Goal: Check status: Check status

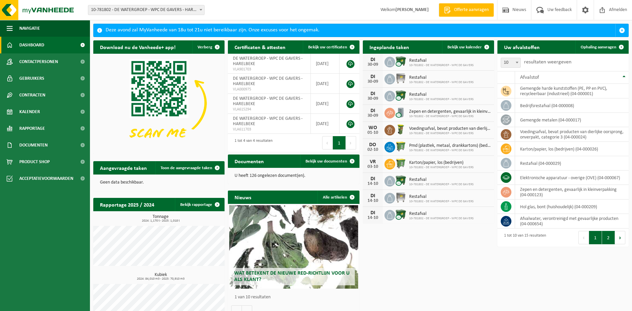
click at [607, 239] on button "2" at bounding box center [608, 237] width 13 height 13
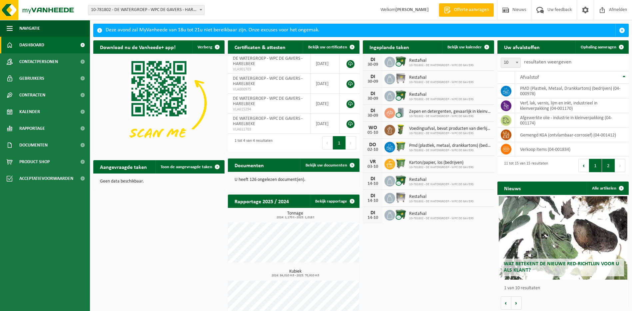
click at [594, 164] on button "1" at bounding box center [595, 165] width 13 height 13
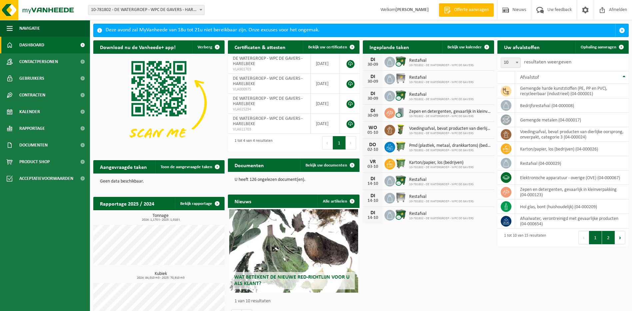
click at [610, 237] on button "2" at bounding box center [608, 237] width 13 height 13
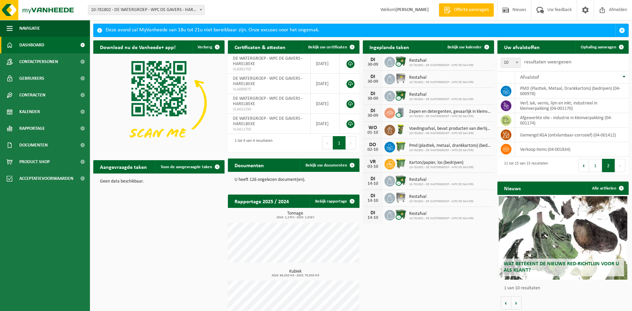
click at [619, 166] on button "Volgende" at bounding box center [620, 165] width 10 height 13
click at [593, 166] on button "1" at bounding box center [595, 165] width 13 height 13
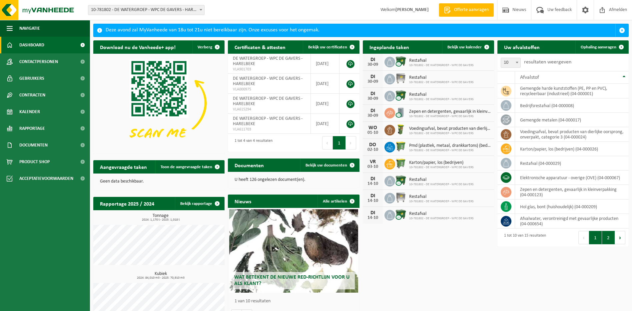
click at [611, 239] on button "2" at bounding box center [608, 237] width 13 height 13
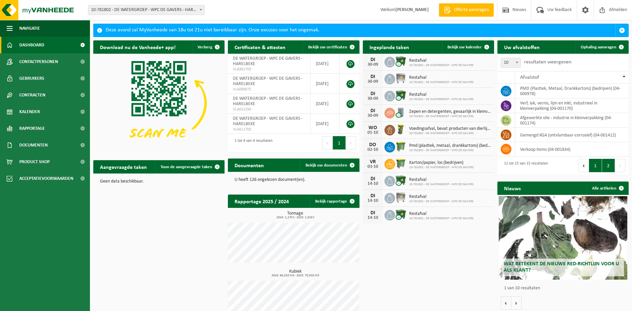
click at [596, 168] on button "1" at bounding box center [595, 165] width 13 height 13
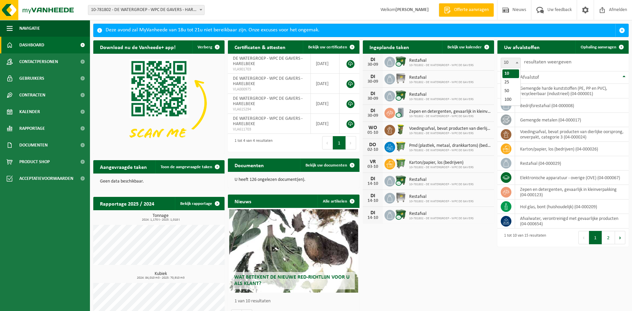
click at [518, 62] on b at bounding box center [517, 63] width 3 height 2
select select "25"
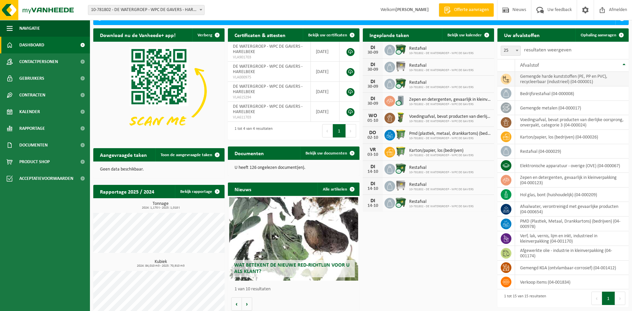
scroll to position [19, 0]
